Goal: Task Accomplishment & Management: Complete application form

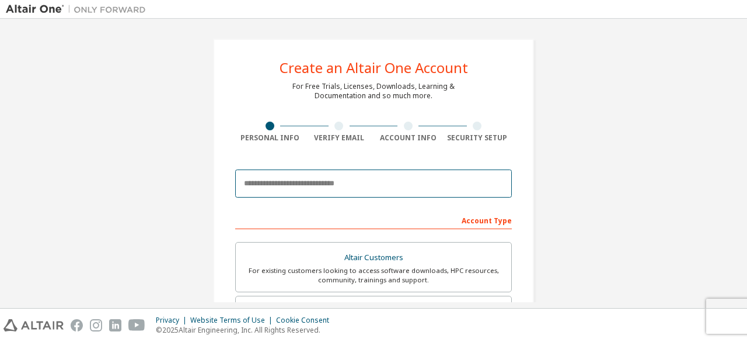
click at [314, 179] on input "email" at bounding box center [373, 183] width 277 height 28
type input "**********"
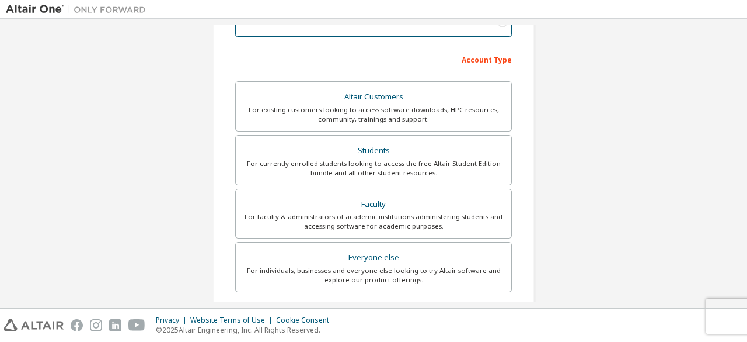
scroll to position [163, 0]
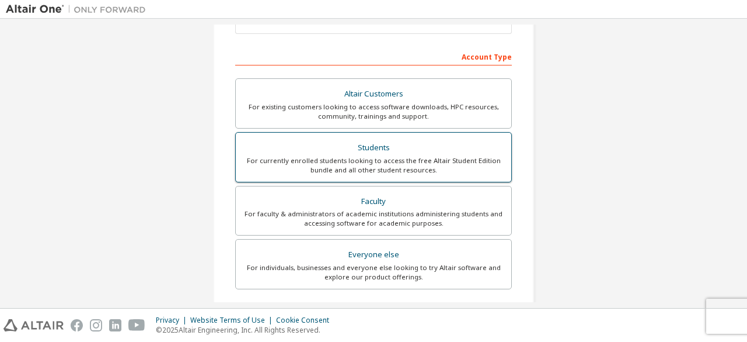
click at [375, 165] on div "For currently enrolled students looking to access the free Altair Student Editi…" at bounding box center [374, 165] width 262 height 19
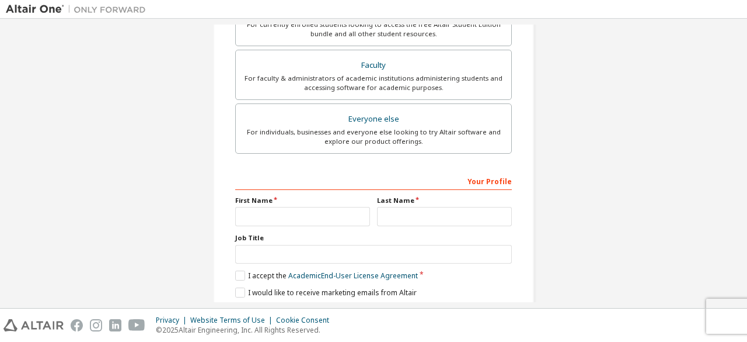
scroll to position [378, 0]
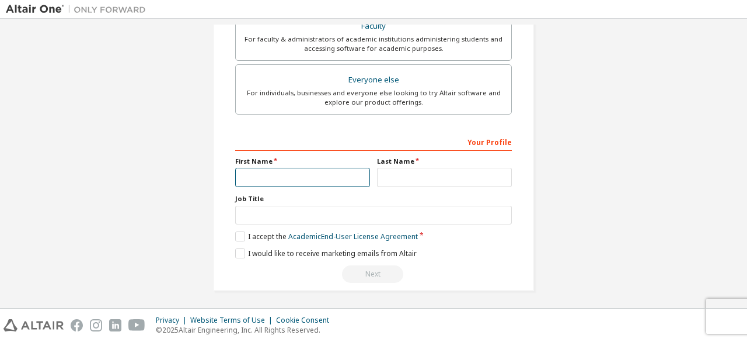
click at [285, 176] on input "text" at bounding box center [302, 177] width 135 height 19
type input "****"
click at [374, 177] on div "Last Name" at bounding box center [445, 171] width 142 height 30
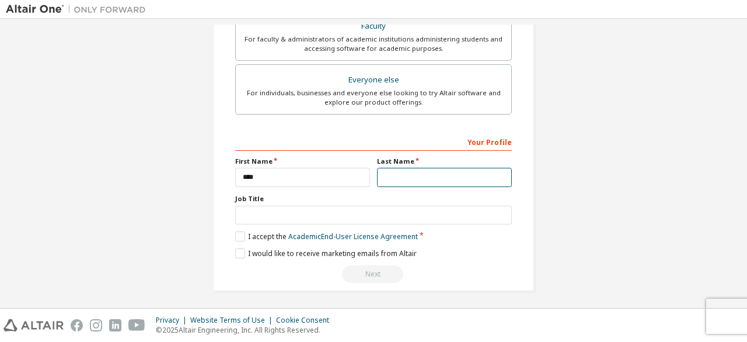
click at [391, 173] on input "text" at bounding box center [444, 177] width 135 height 19
type input "*"
type input "*****"
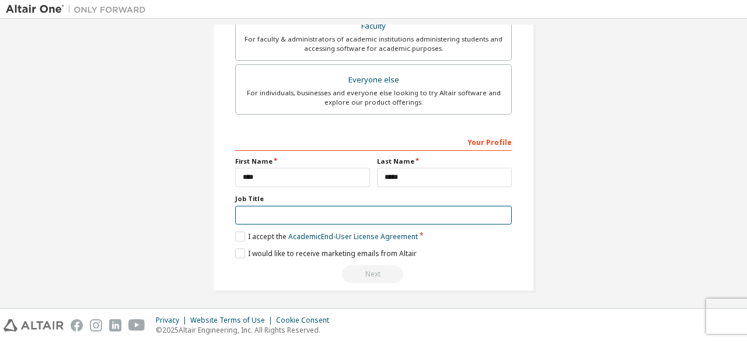
click at [274, 213] on input "text" at bounding box center [373, 215] width 277 height 19
type input "*******"
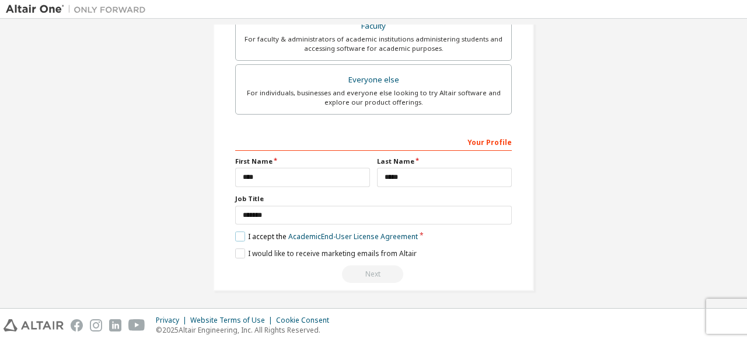
click at [236, 232] on label "I accept the Academic End-User License Agreement" at bounding box center [326, 236] width 183 height 10
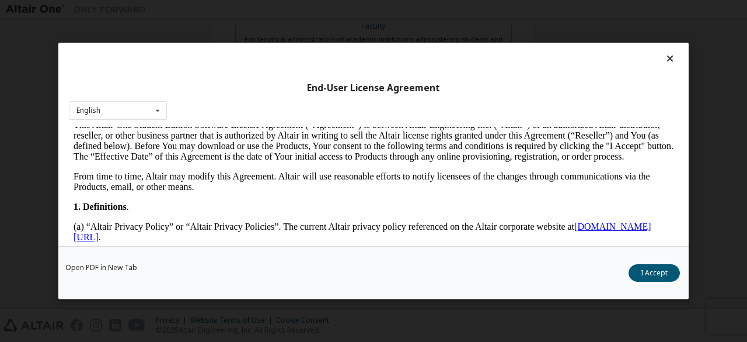
scroll to position [337, 0]
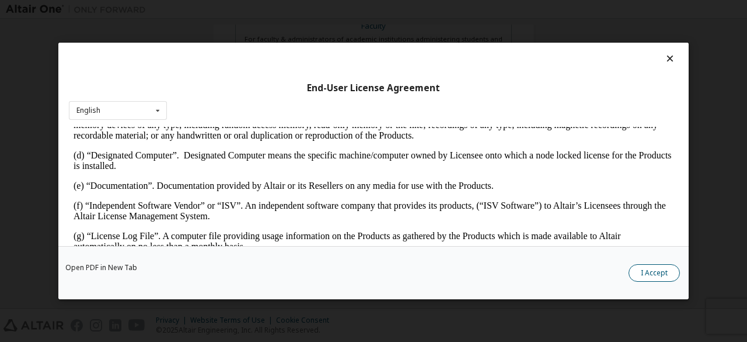
click at [649, 273] on button "I Accept" at bounding box center [654, 273] width 51 height 18
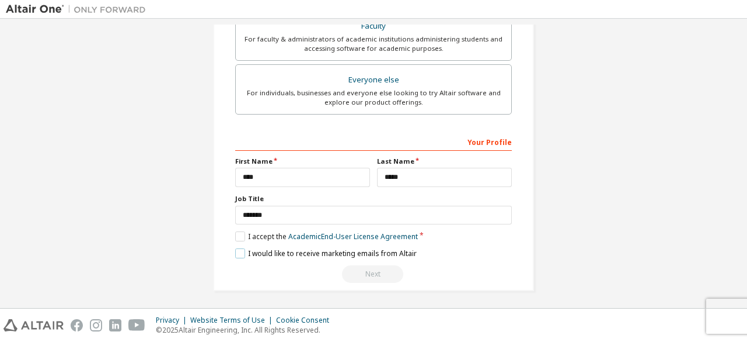
click at [239, 249] on label "I would like to receive marketing emails from Altair" at bounding box center [326, 253] width 182 height 10
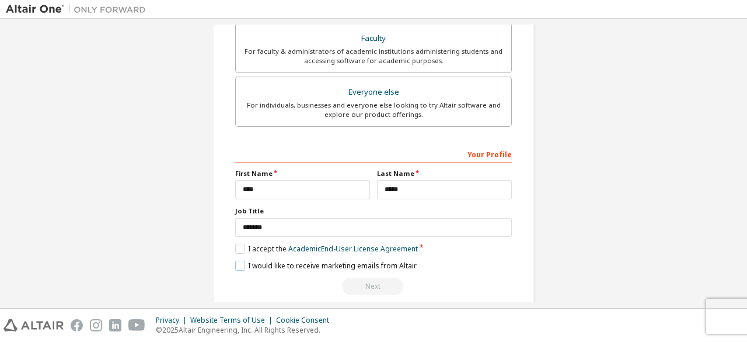
scroll to position [378, 0]
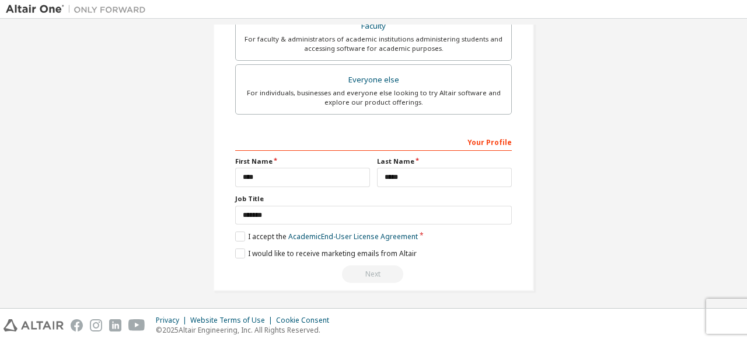
click at [385, 273] on div "Next" at bounding box center [373, 274] width 277 height 18
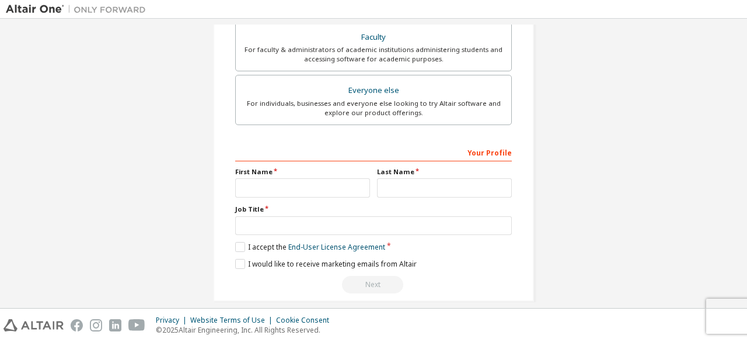
scroll to position [337, 0]
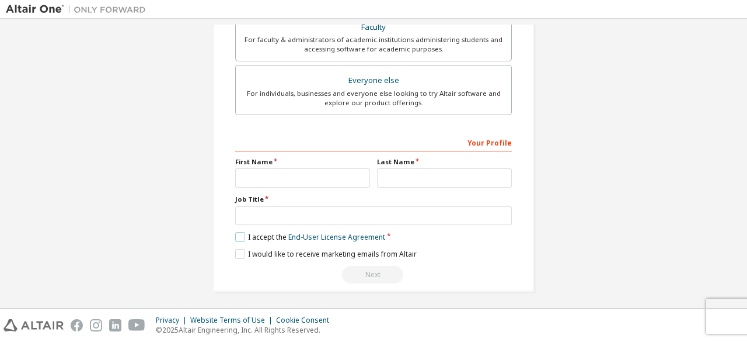
click at [241, 235] on label "I accept the End-User License Agreement" at bounding box center [310, 237] width 150 height 10
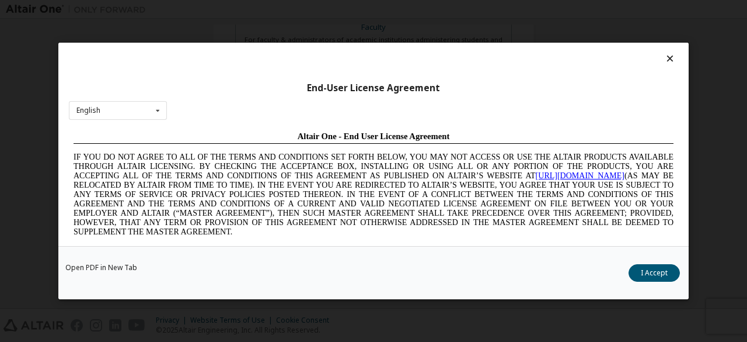
scroll to position [0, 0]
click at [160, 110] on icon at bounding box center [158, 111] width 15 height 18
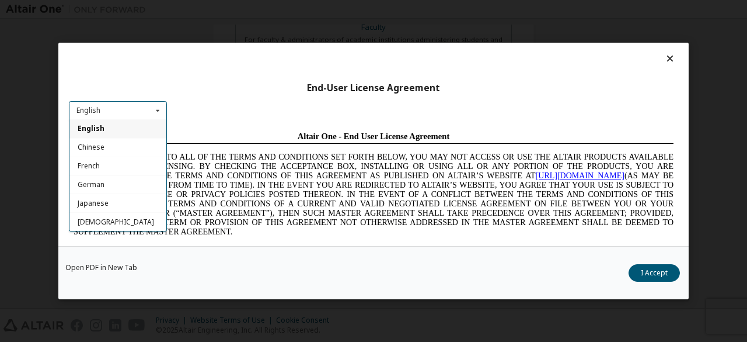
click at [121, 124] on div "English" at bounding box center [117, 128] width 97 height 19
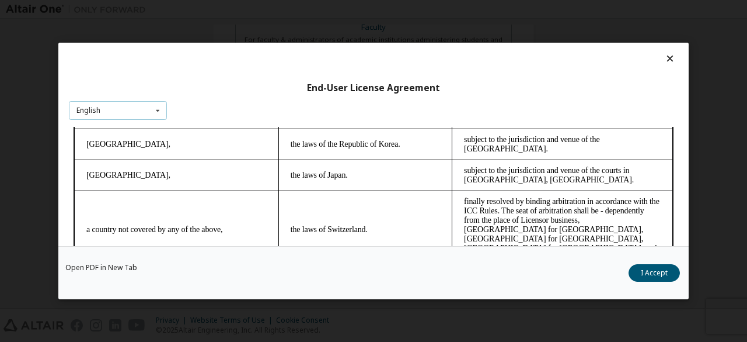
scroll to position [48, 0]
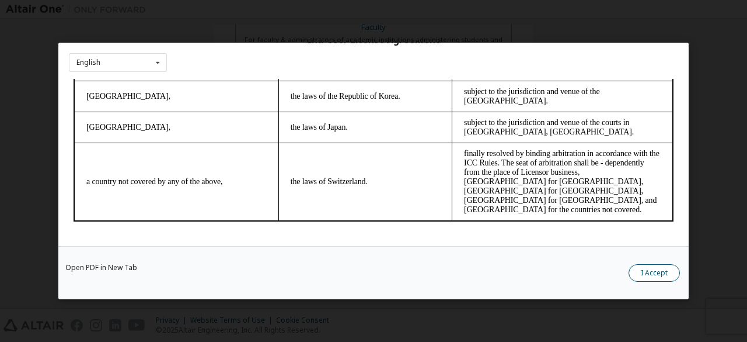
click at [661, 275] on button "I Accept" at bounding box center [654, 273] width 51 height 18
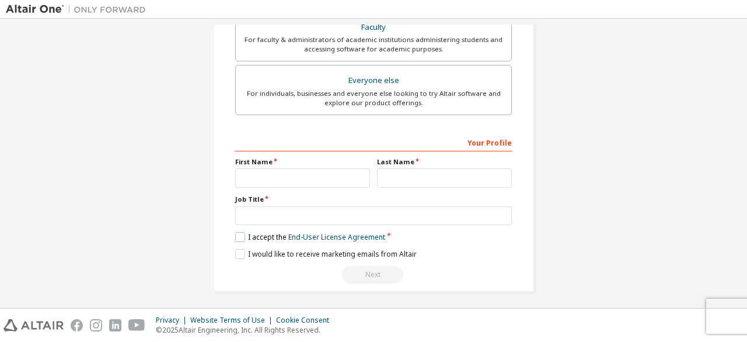
click at [240, 238] on label "I accept the End-User License Agreement" at bounding box center [310, 237] width 150 height 10
click at [236, 253] on label "I would like to receive marketing emails from Altair" at bounding box center [326, 254] width 182 height 10
click at [381, 274] on div "Next" at bounding box center [373, 275] width 277 height 18
